Goal: Find specific page/section: Find specific page/section

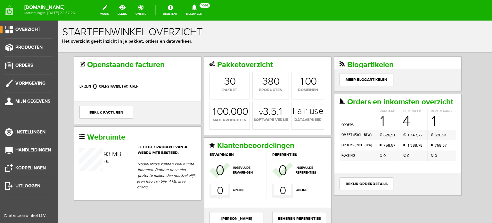
click at [35, 30] on span "Overzicht" at bounding box center [27, 29] width 25 height 5
click at [26, 64] on span "Orders" at bounding box center [24, 64] width 18 height 5
